Goal: Check status

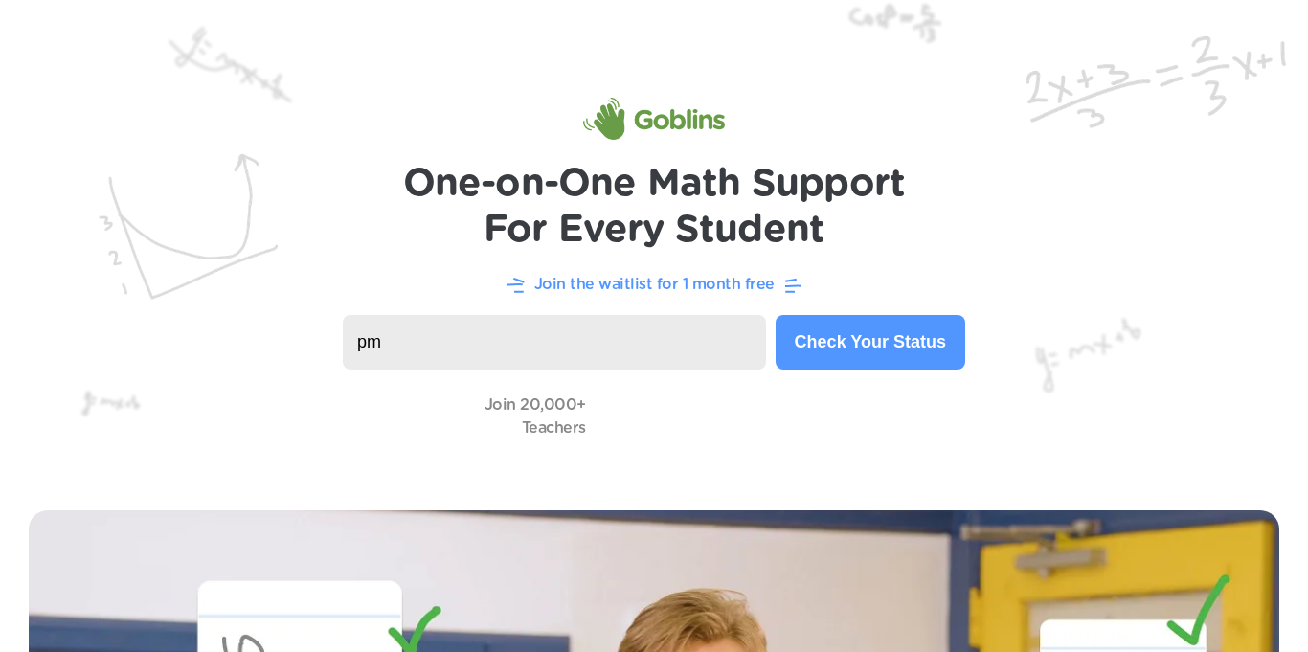
type input "p"
click at [817, 333] on button "Check Your Status" at bounding box center [870, 342] width 190 height 55
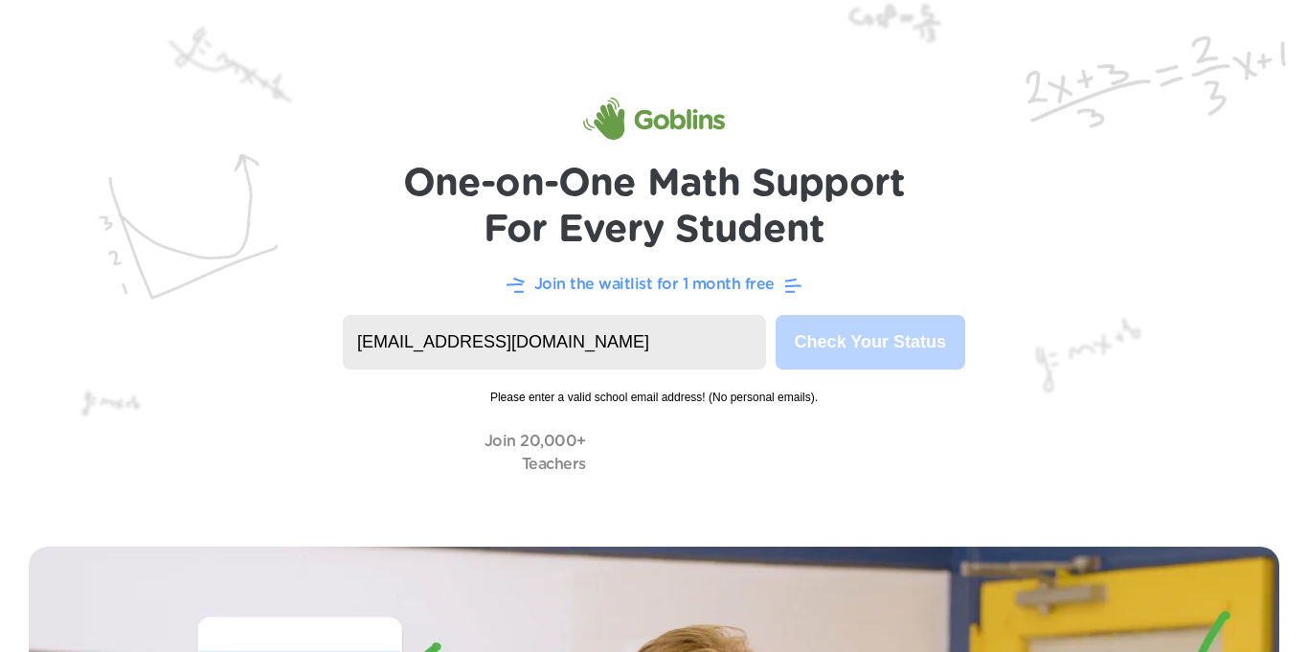
click at [424, 345] on input "[EMAIL_ADDRESS][DOMAIN_NAME]" at bounding box center [554, 342] width 423 height 55
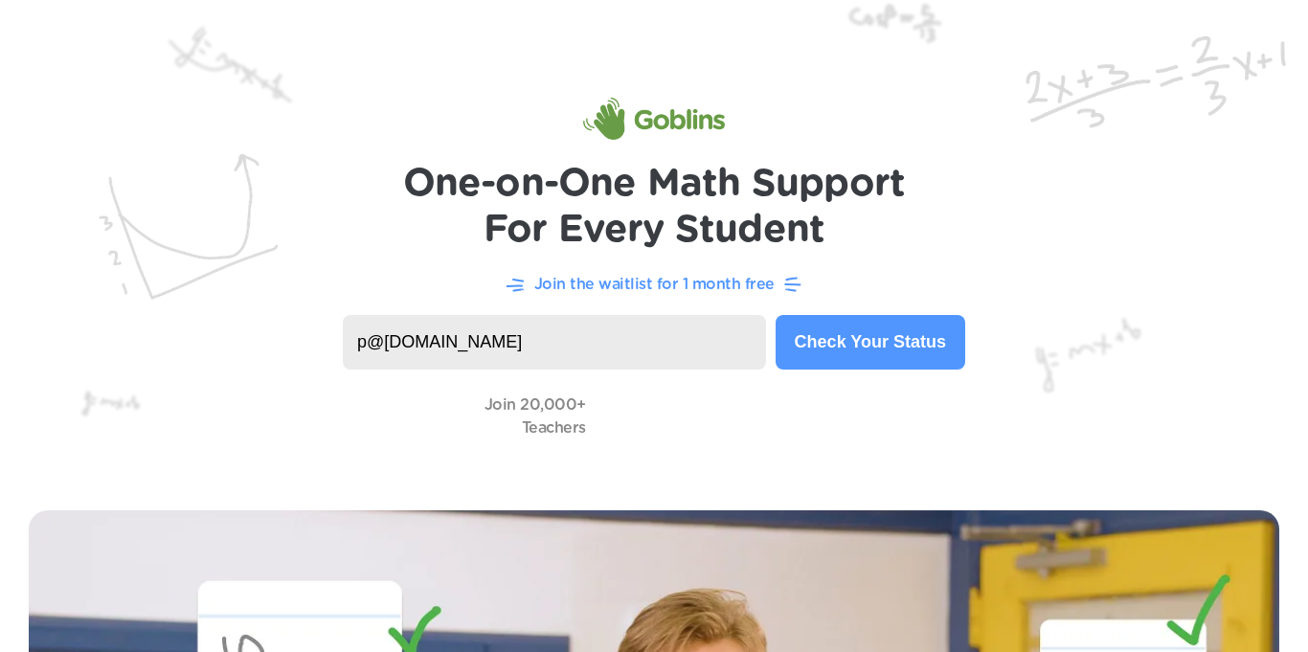
click at [703, 336] on input "p@[DOMAIN_NAME]" at bounding box center [554, 342] width 423 height 55
type input "p"
click at [494, 130] on img at bounding box center [654, 241] width 1308 height 482
click at [490, 341] on input at bounding box center [554, 342] width 423 height 55
type input "[EMAIL_ADDRESS][DOMAIN_NAME]"
